Goal: Transaction & Acquisition: Purchase product/service

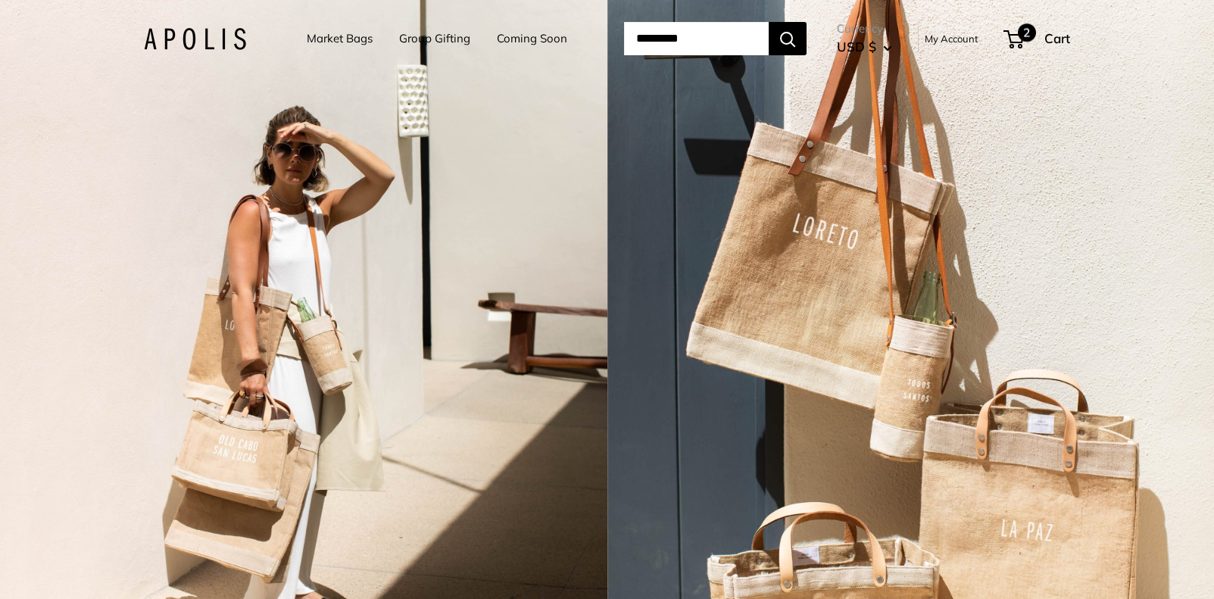
click at [1058, 41] on span "Cart" at bounding box center [1058, 38] width 26 height 16
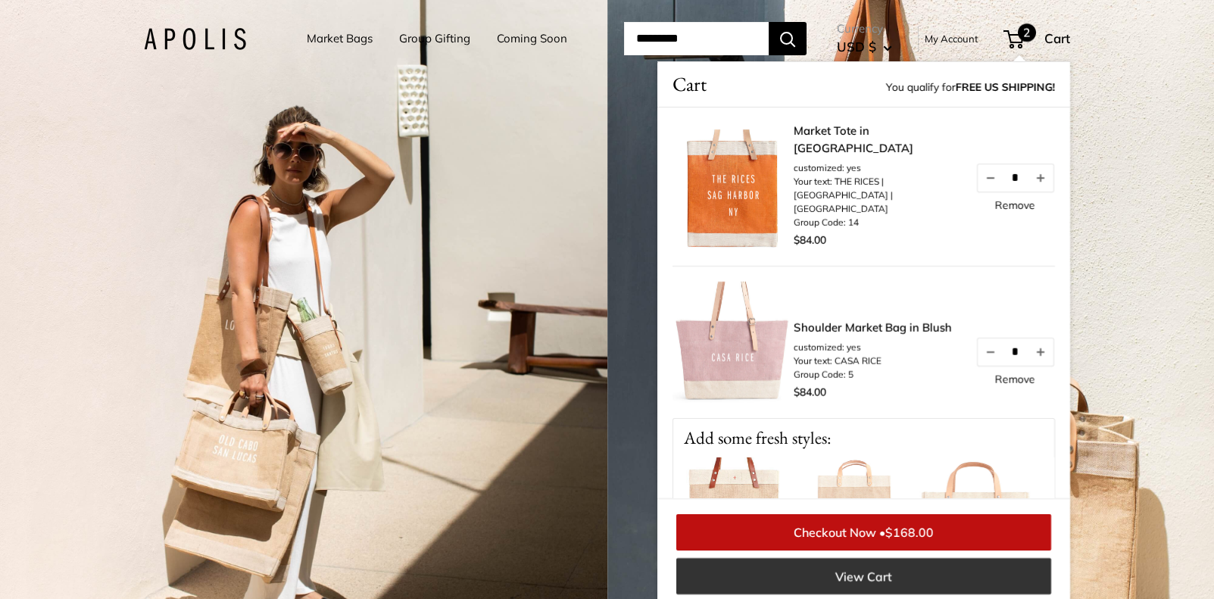
click at [878, 575] on link "View Cart" at bounding box center [863, 576] width 375 height 36
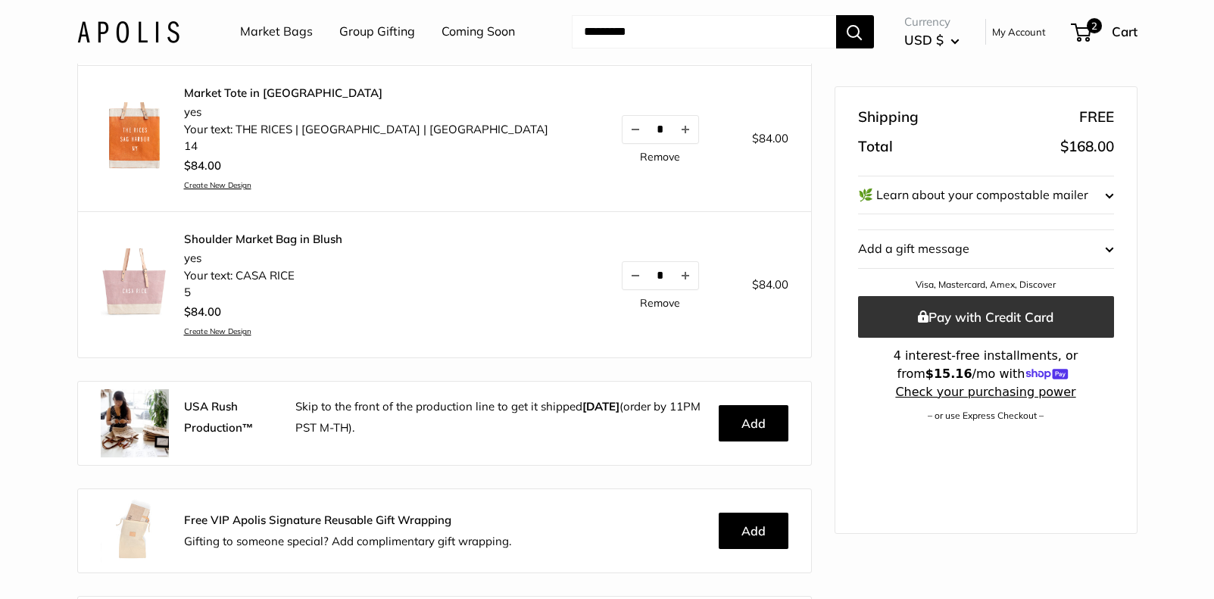
scroll to position [269, 0]
